Goal: Information Seeking & Learning: Learn about a topic

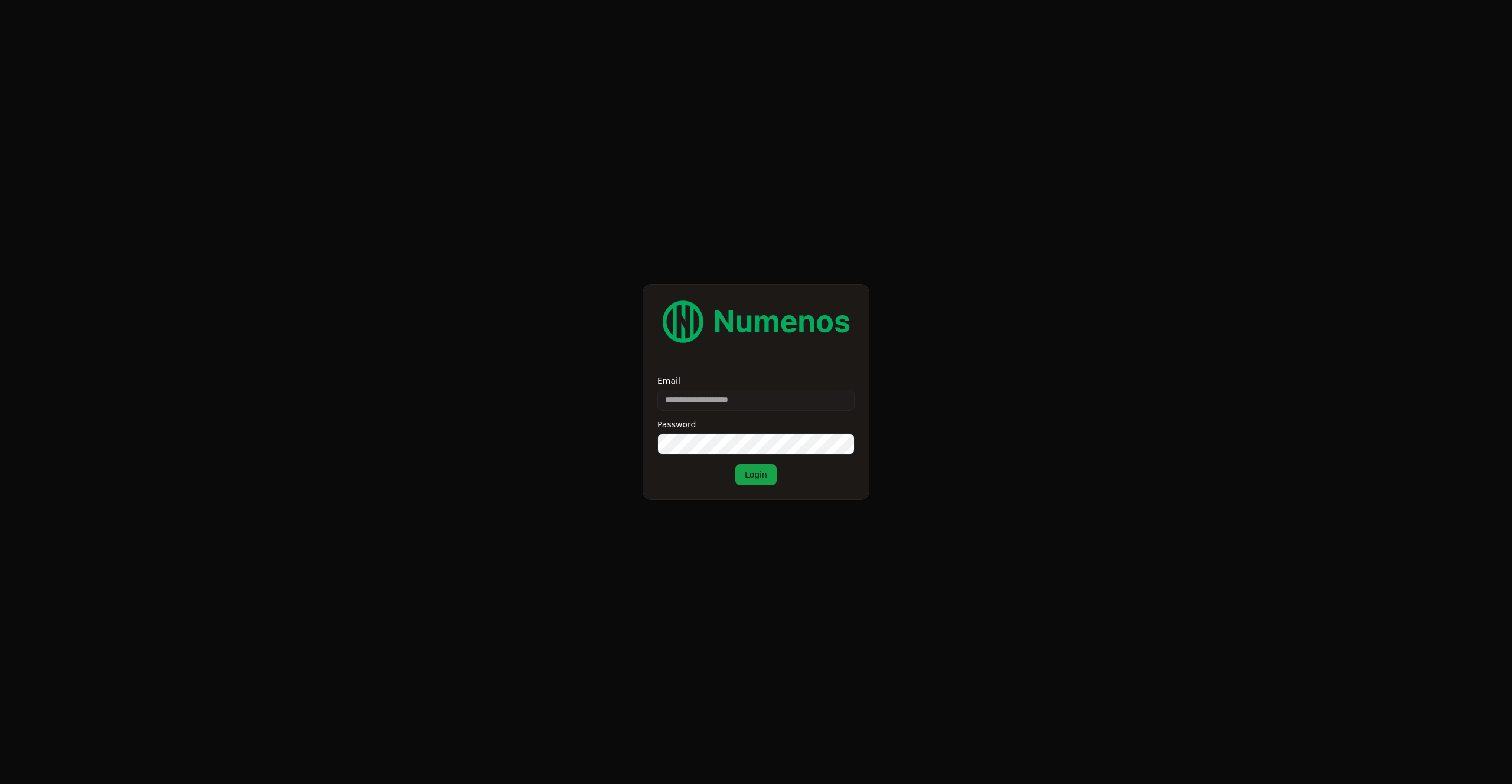
type input "**********"
click at [747, 470] on button "Login" at bounding box center [756, 474] width 41 height 21
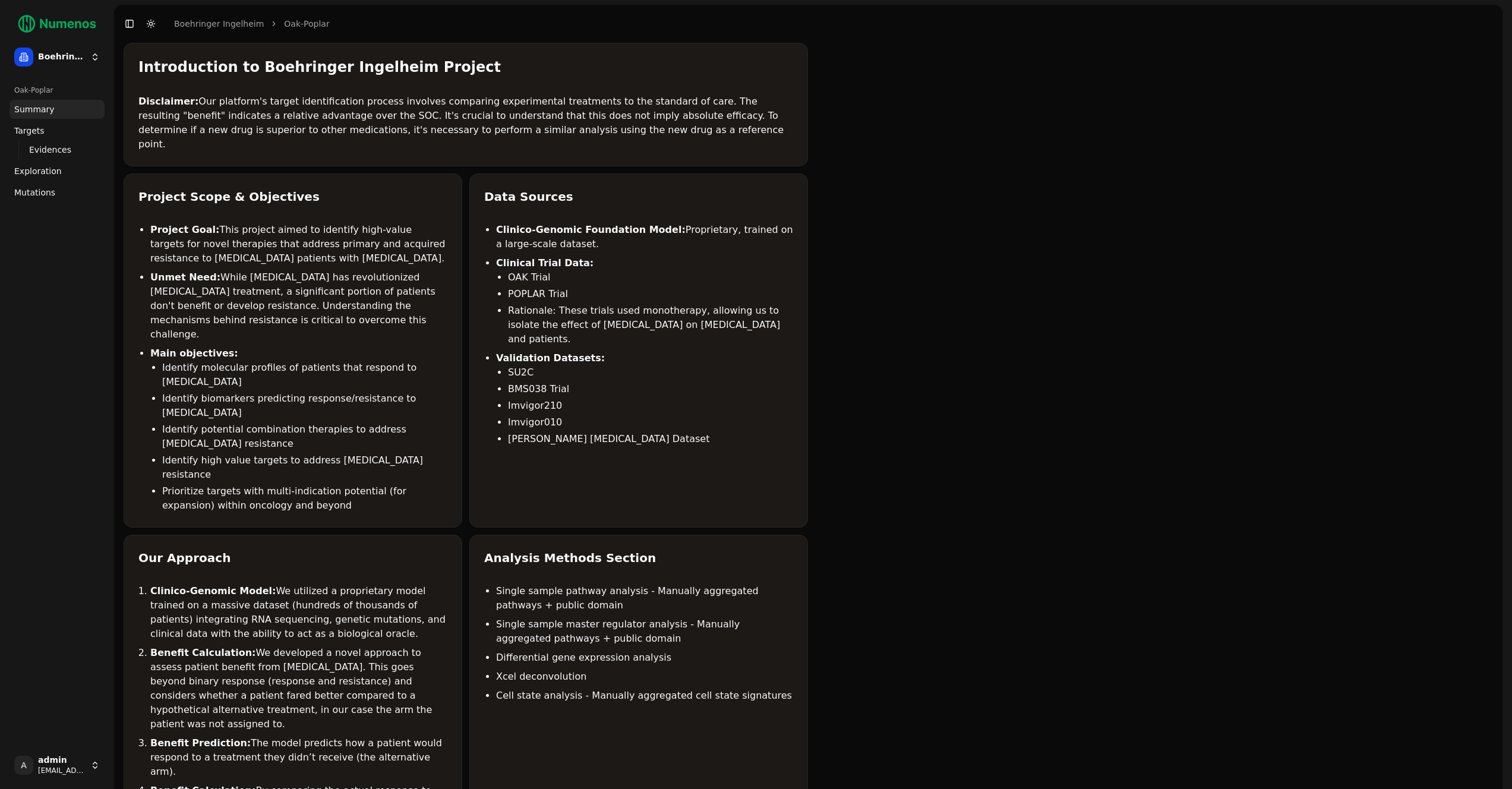
click at [55, 187] on link "Mutations" at bounding box center [57, 192] width 95 height 19
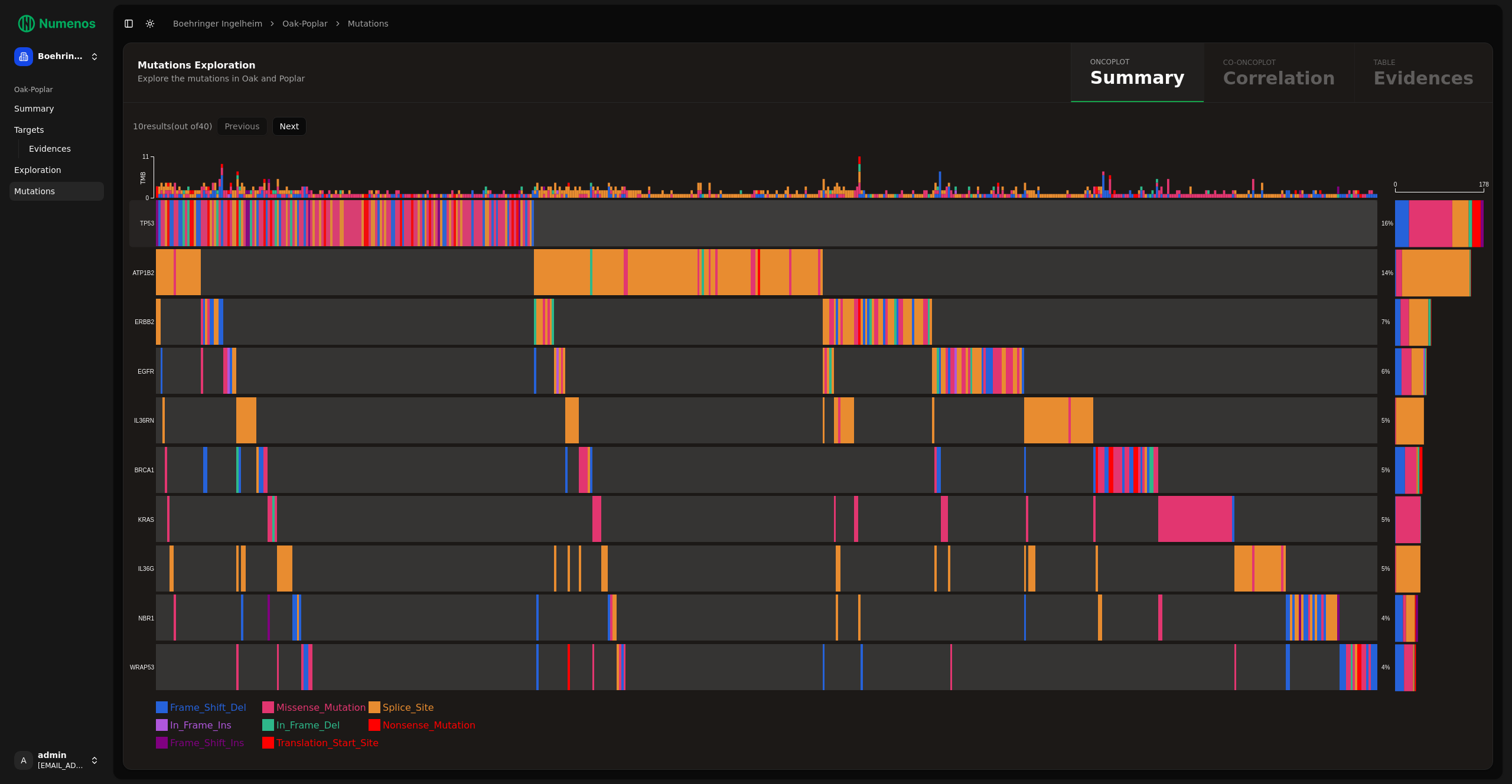
click at [247, 206] on rect at bounding box center [753, 223] width 1248 height 47
